Goal: Information Seeking & Learning: Learn about a topic

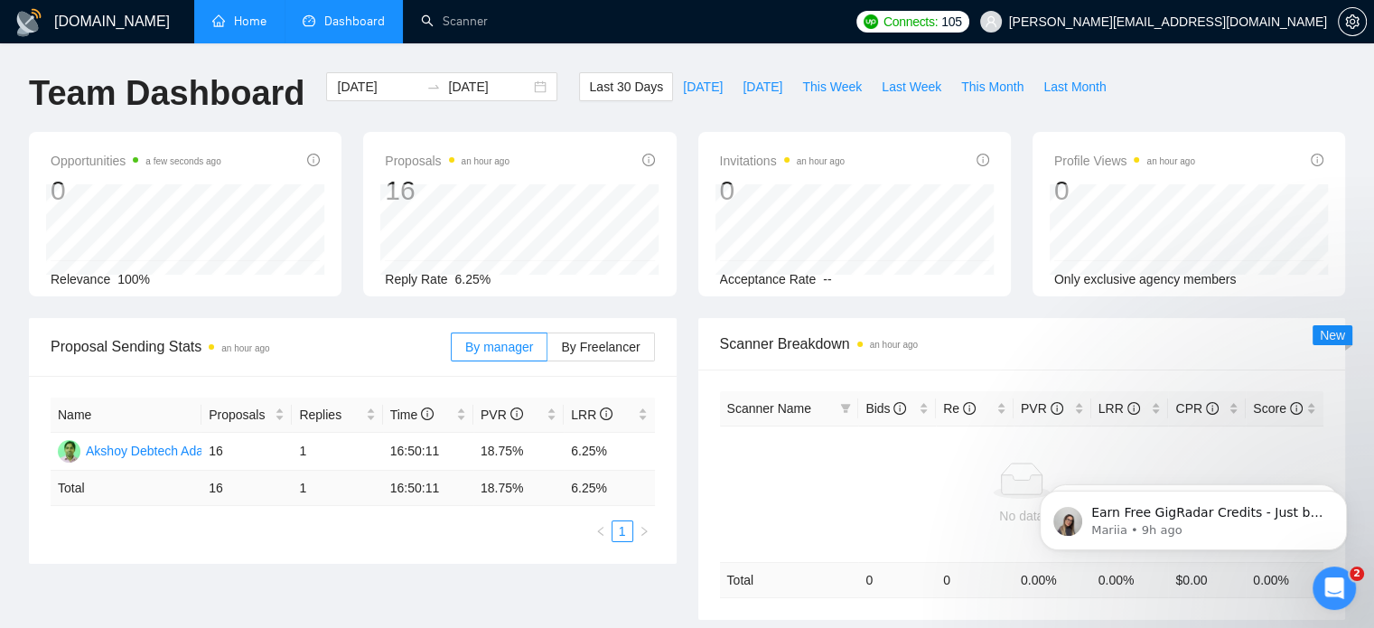
click at [236, 29] on link "Home" at bounding box center [239, 21] width 54 height 15
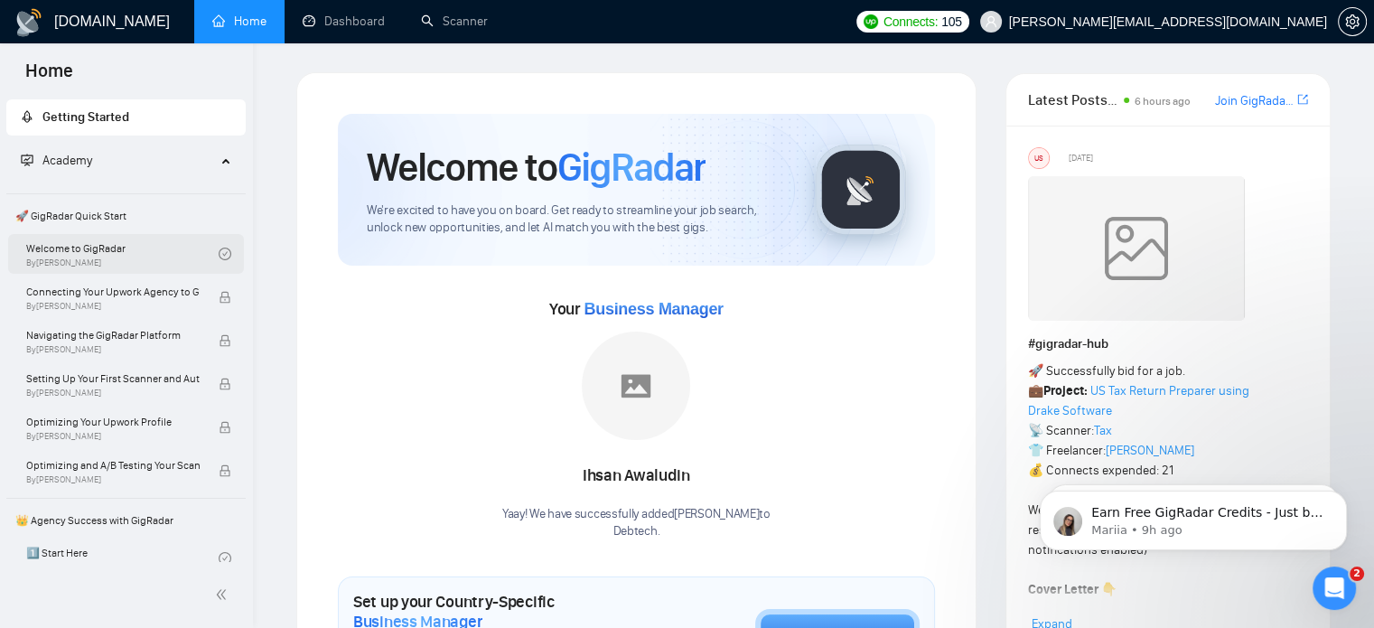
click at [92, 248] on link "Welcome to GigRadar By [PERSON_NAME]" at bounding box center [122, 254] width 192 height 40
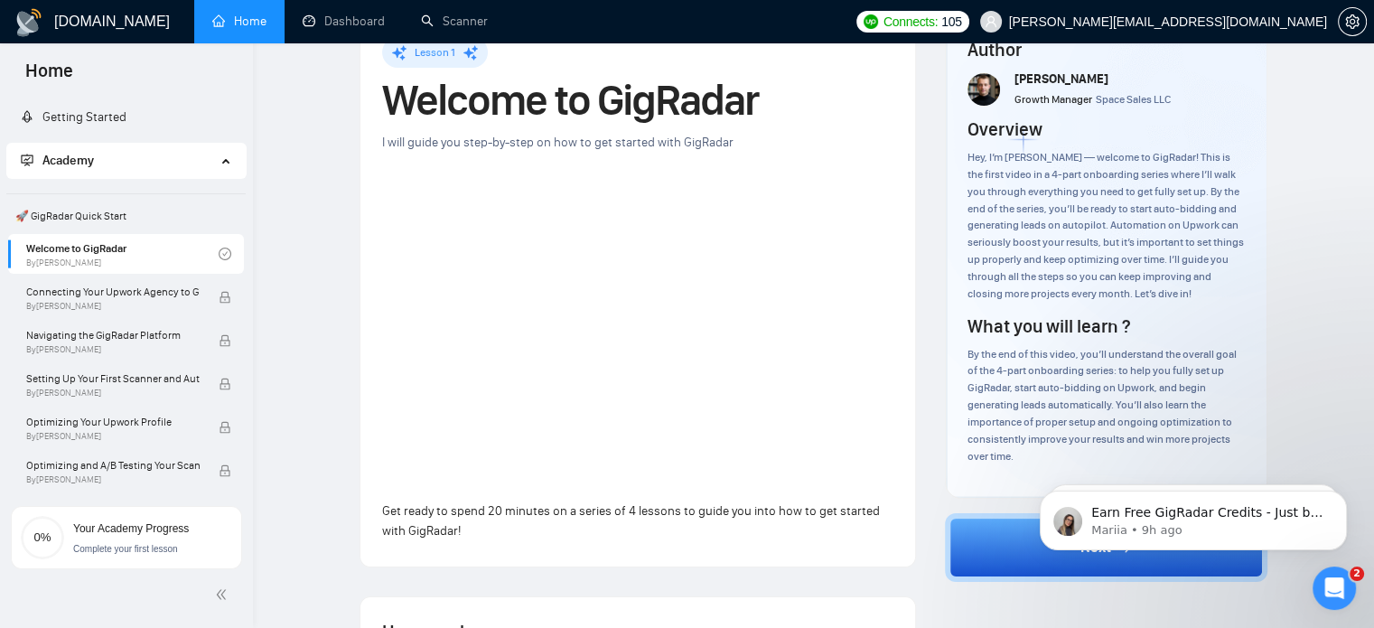
scroll to position [90, 0]
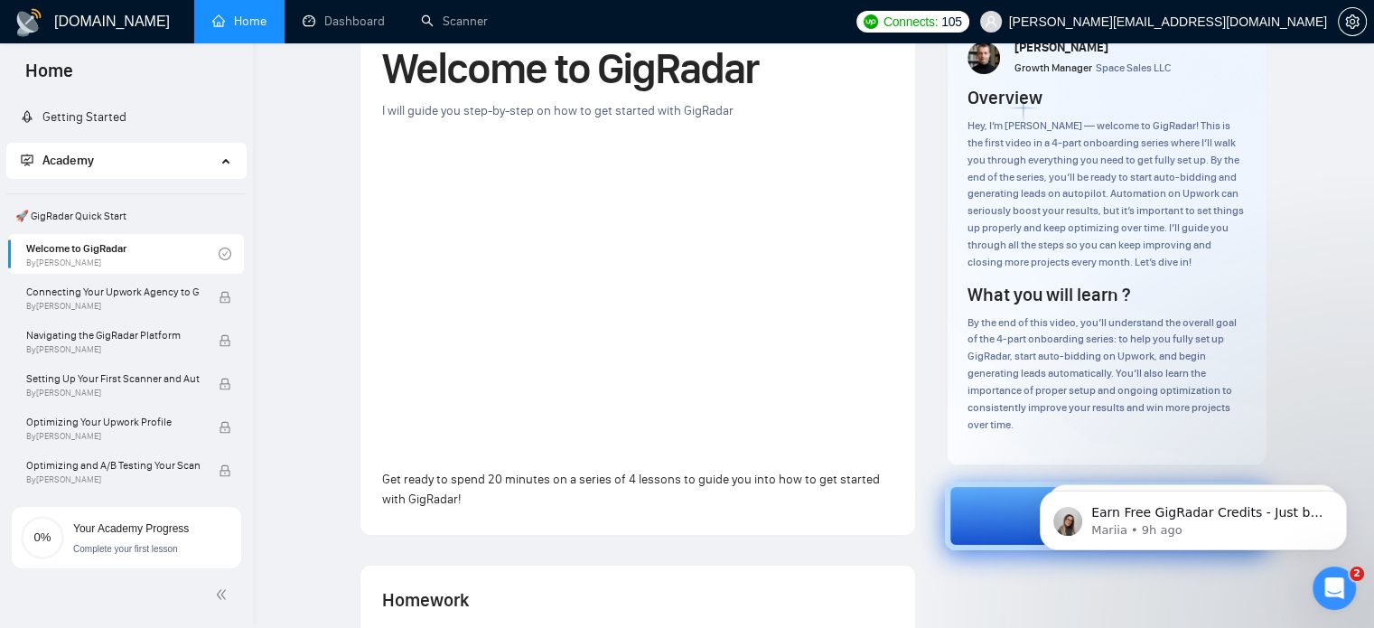
click at [1016, 516] on button "Next" at bounding box center [1106, 516] width 323 height 69
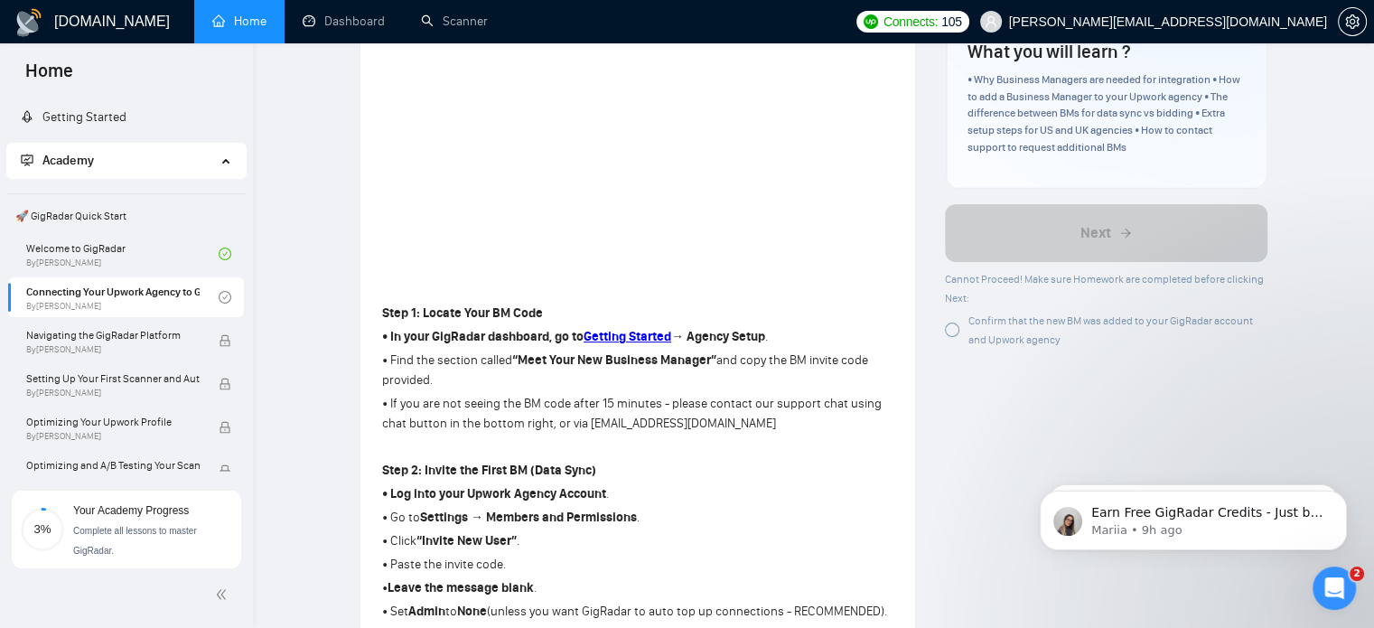
scroll to position [310, 0]
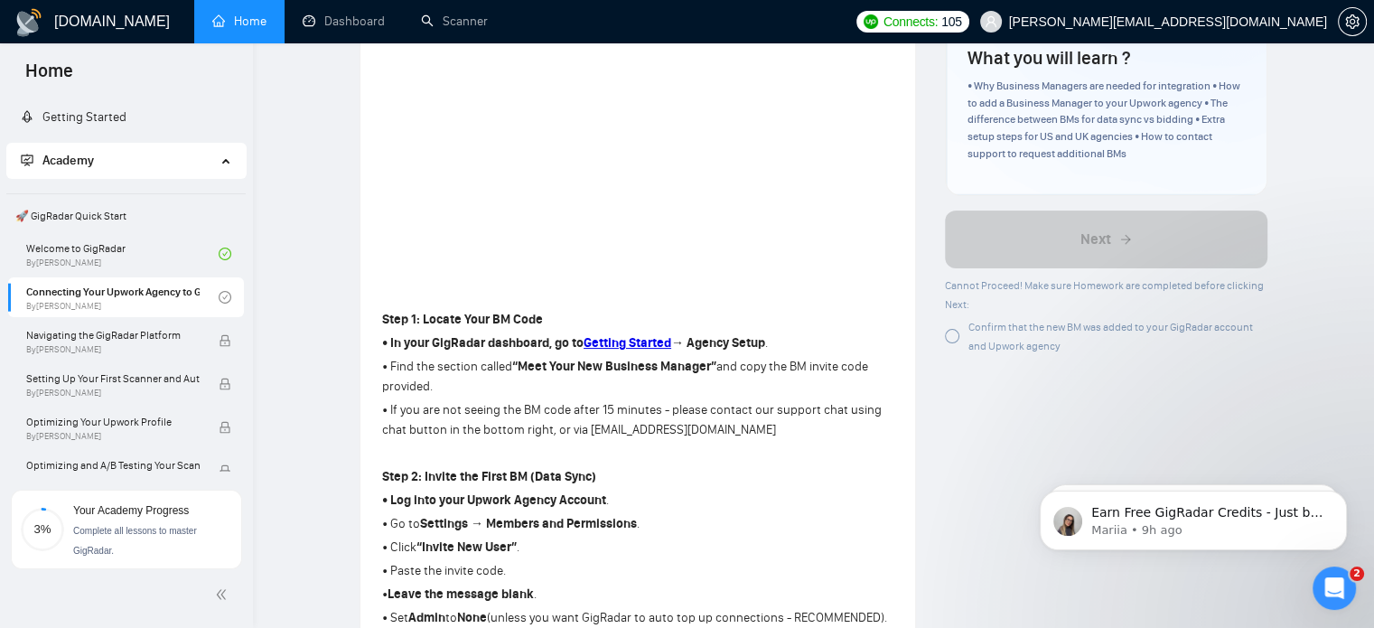
click at [959, 335] on div at bounding box center [952, 336] width 14 height 14
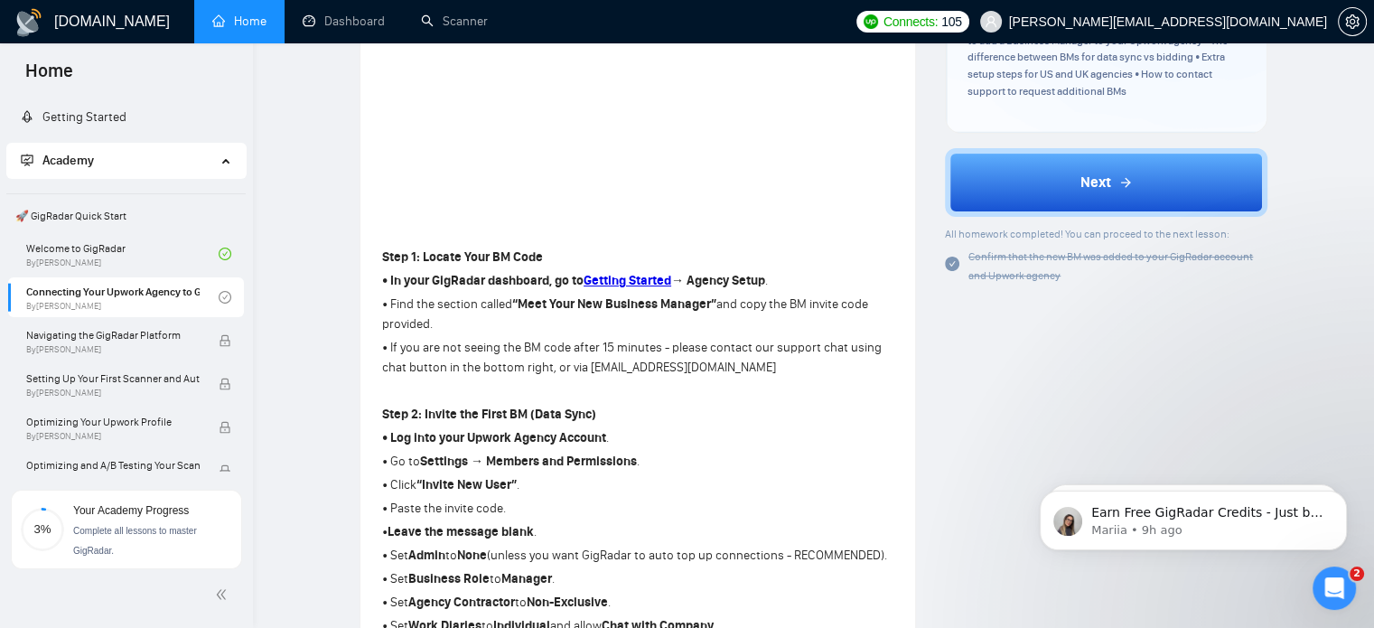
scroll to position [491, 0]
